Goal: Information Seeking & Learning: Check status

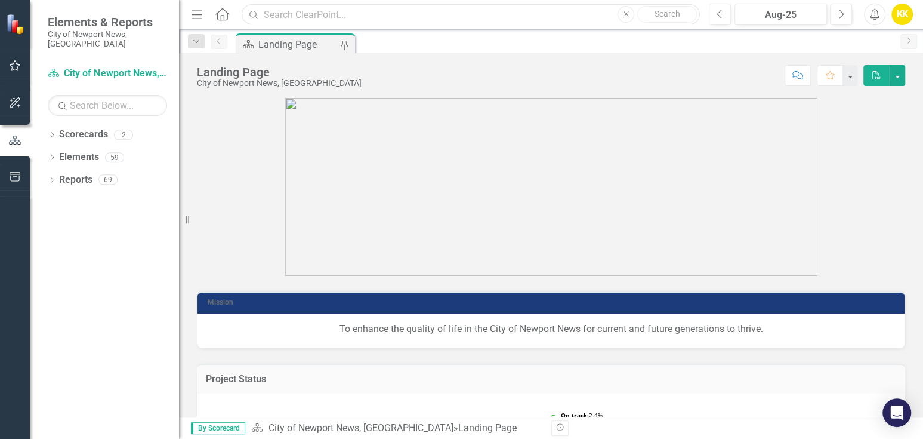
click at [281, 15] on input "text" at bounding box center [471, 14] width 458 height 21
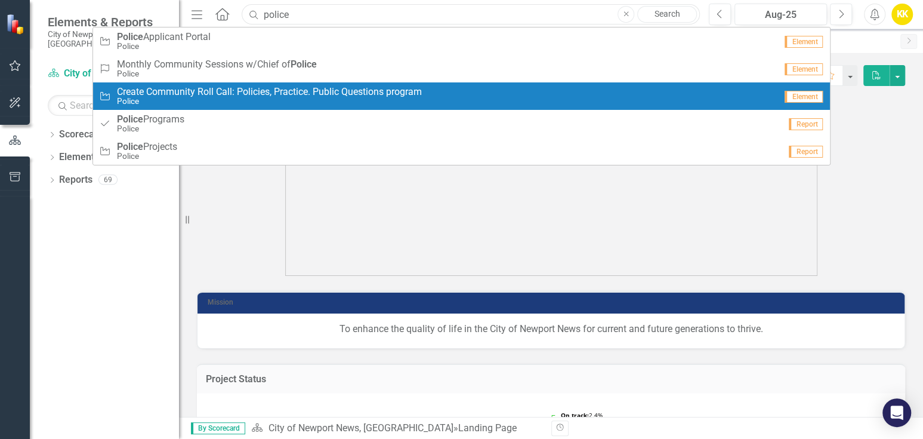
type input "police programs"
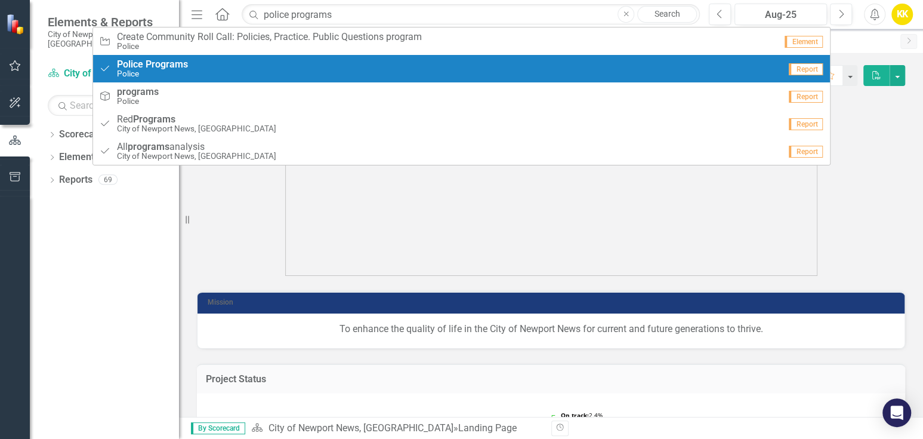
click at [170, 69] on small "Police" at bounding box center [152, 73] width 71 height 9
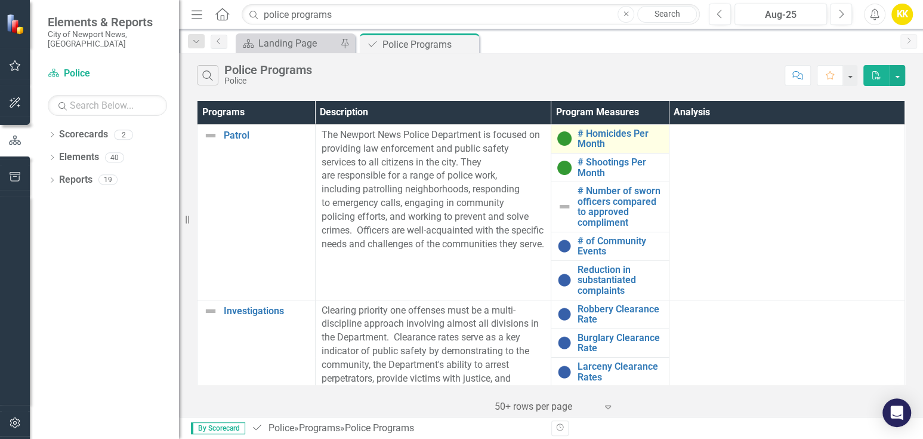
click at [593, 124] on td "# Homicides Per Month Edit Edit Program Measures Link Open Element" at bounding box center [610, 138] width 118 height 29
click at [591, 135] on link "# Homicides Per Month" at bounding box center [620, 138] width 85 height 21
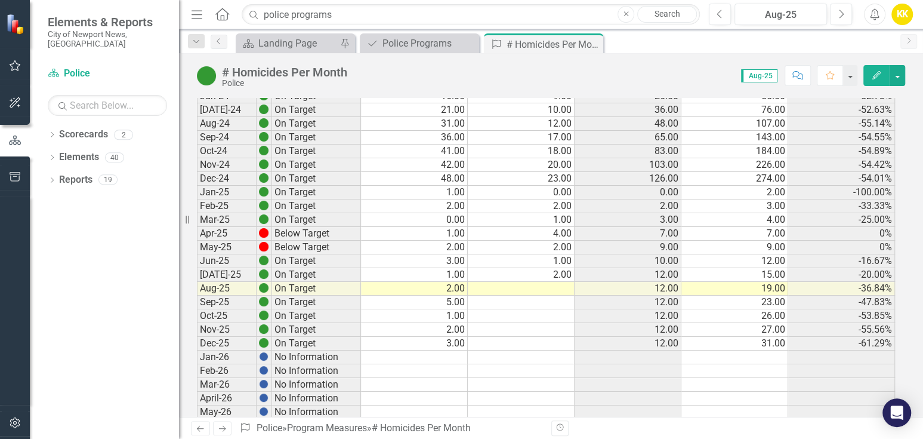
scroll to position [928, 0]
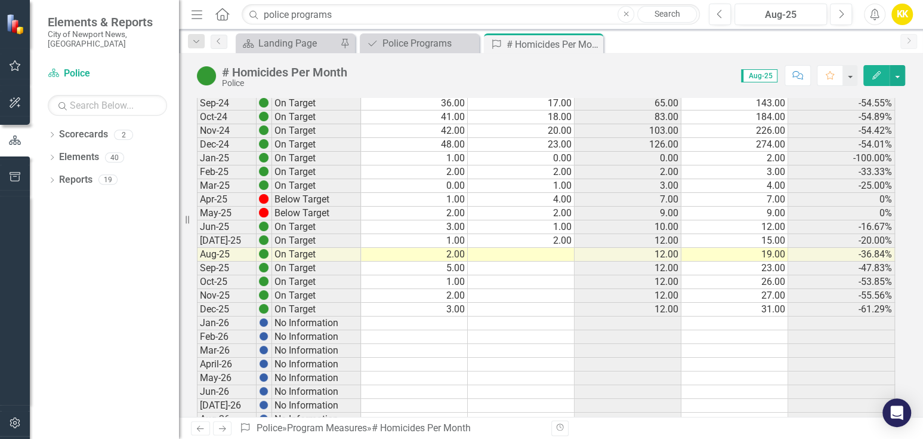
click at [463, 303] on td "3.00" at bounding box center [414, 310] width 107 height 14
click at [559, 234] on td "2.00" at bounding box center [521, 241] width 107 height 14
click at [411, 261] on td "5.00" at bounding box center [414, 268] width 107 height 14
click at [503, 317] on td at bounding box center [521, 323] width 107 height 14
click at [517, 248] on td at bounding box center [521, 255] width 107 height 14
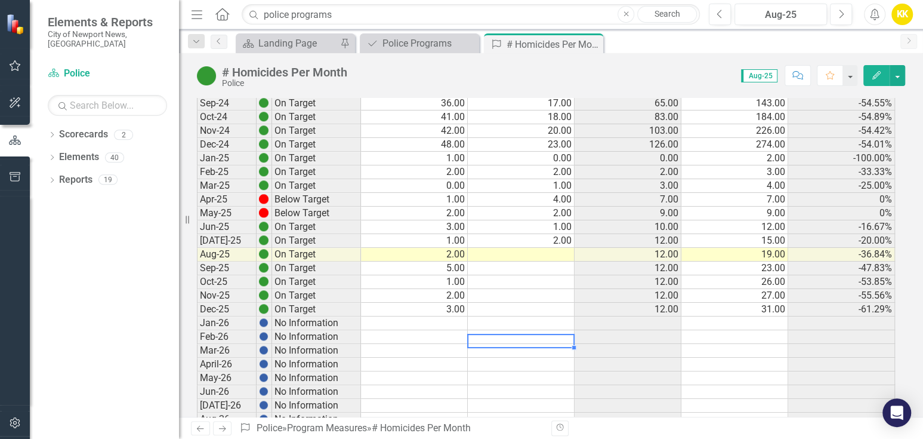
click at [545, 344] on td at bounding box center [521, 351] width 107 height 14
click at [543, 248] on td at bounding box center [521, 255] width 107 height 14
click at [535, 234] on td "2.00" at bounding box center [521, 241] width 107 height 14
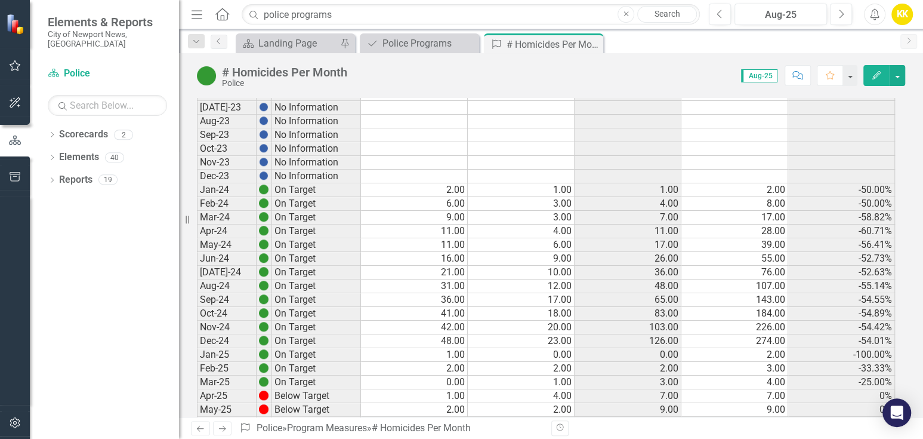
scroll to position [729, 0]
click at [199, 42] on icon "Dropdown" at bounding box center [196, 42] width 11 height 8
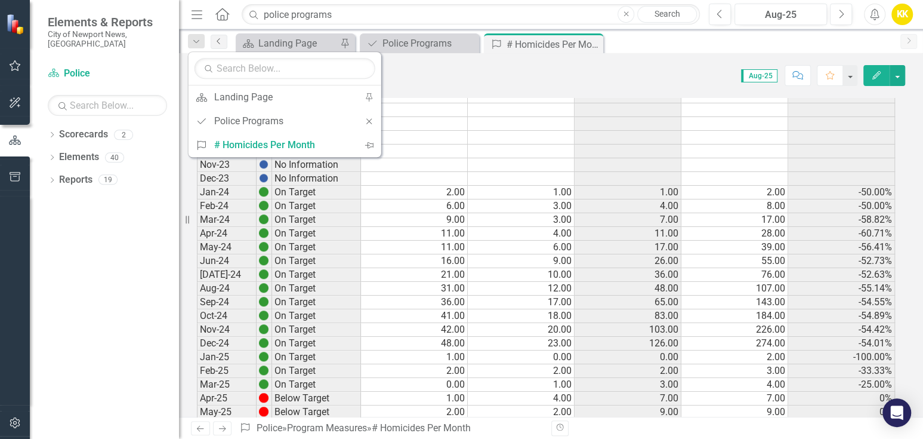
click at [216, 41] on icon "Previous" at bounding box center [219, 41] width 10 height 7
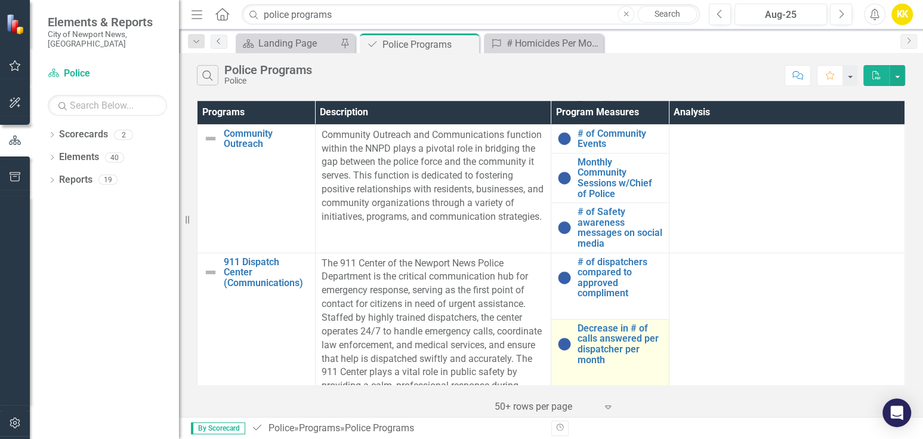
scroll to position [347, 0]
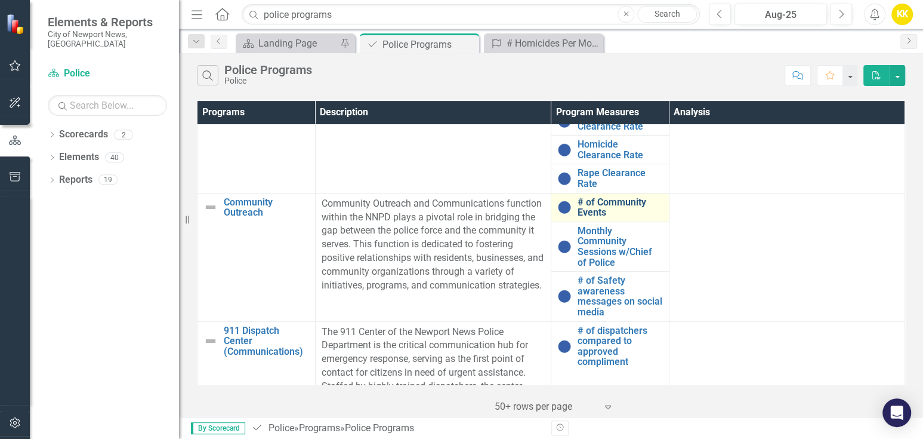
click at [592, 209] on link "# of Community Events" at bounding box center [620, 207] width 85 height 21
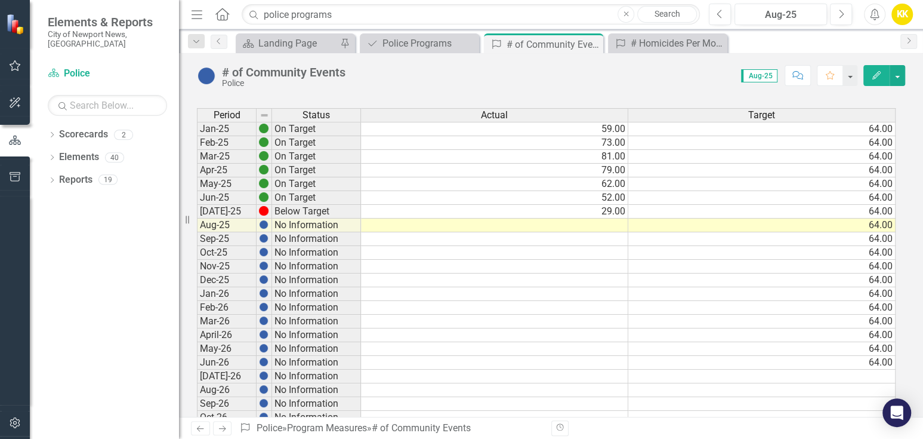
scroll to position [331, 0]
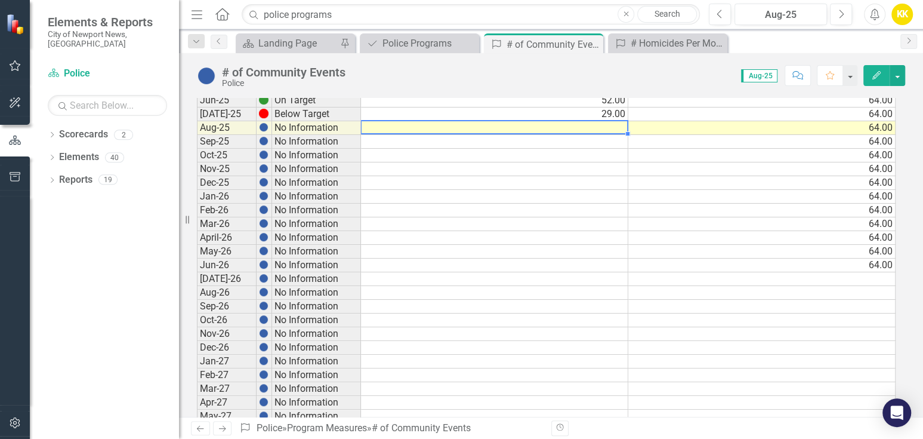
click at [618, 125] on td at bounding box center [494, 128] width 267 height 14
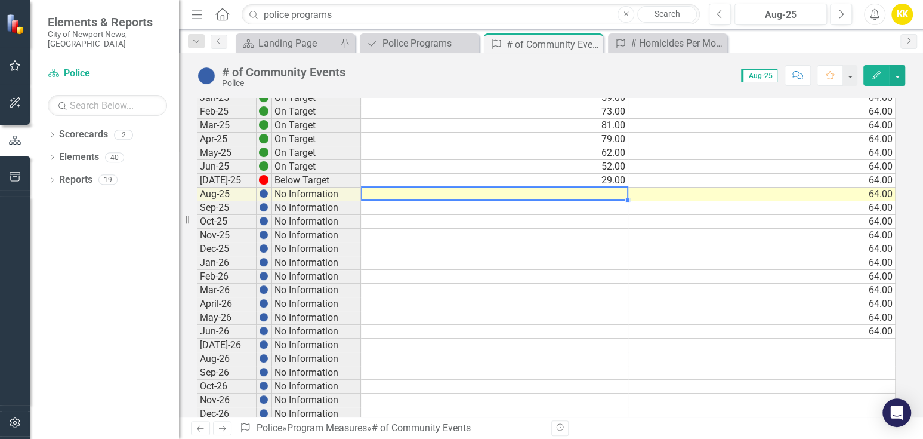
scroll to position [199, 0]
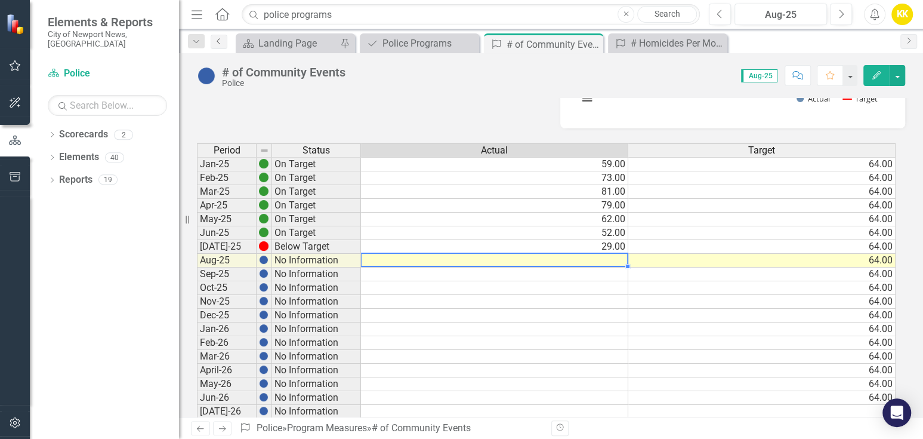
click at [219, 42] on icon "Previous" at bounding box center [219, 41] width 10 height 7
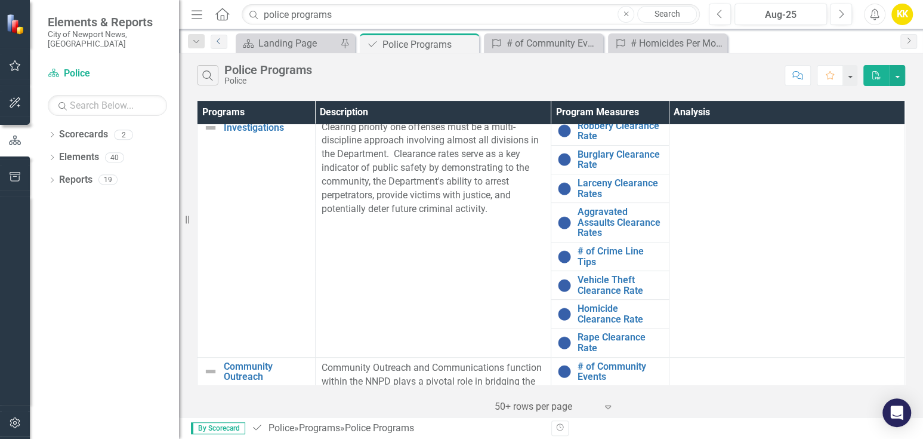
scroll to position [199, 0]
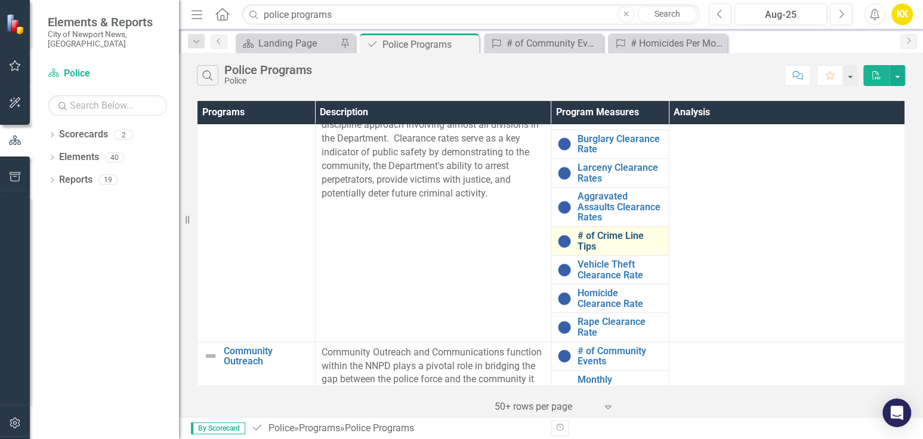
click at [621, 236] on link "# of Crime Line Tips" at bounding box center [620, 240] width 85 height 21
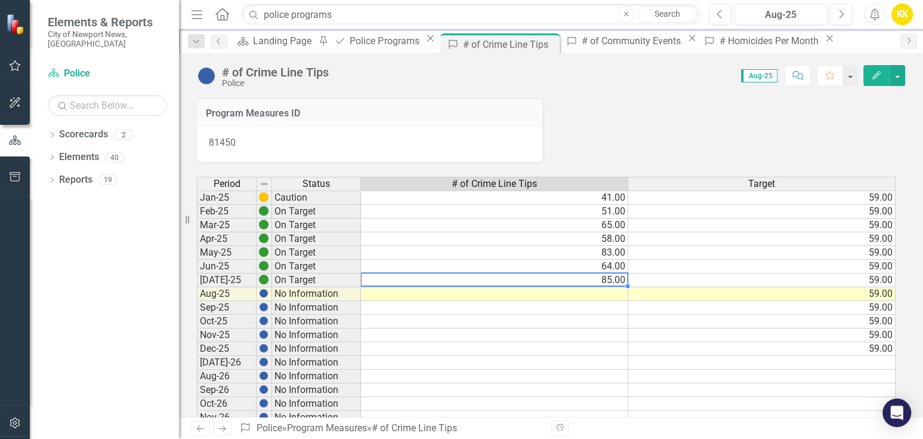
click at [399, 279] on td "85.00" at bounding box center [494, 280] width 267 height 14
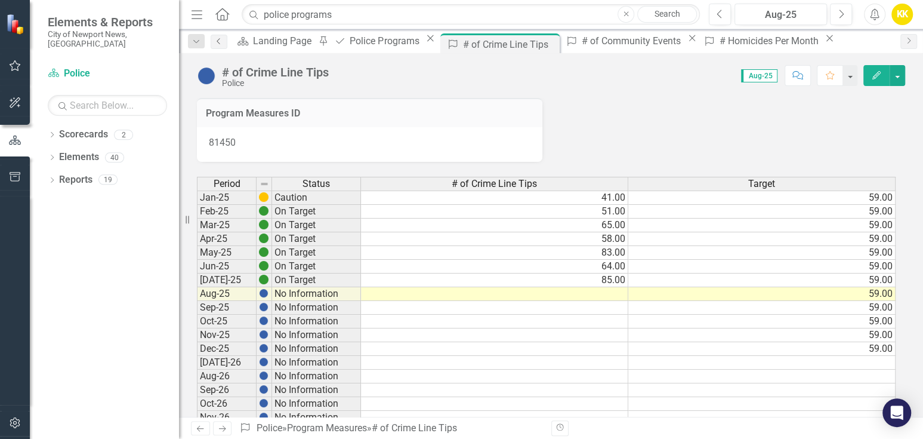
click at [219, 38] on icon "Previous" at bounding box center [219, 41] width 10 height 7
